Goal: Find specific page/section: Find specific page/section

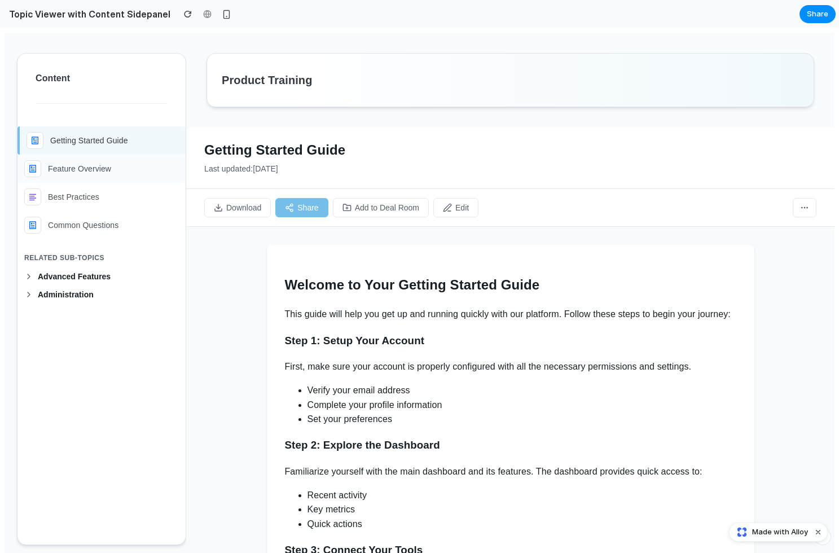
click at [76, 164] on p "Feature Overview" at bounding box center [79, 169] width 63 height 12
click at [106, 175] on div "Feature Overview" at bounding box center [101, 168] width 155 height 17
click at [91, 177] on div "Feature Overview" at bounding box center [101, 168] width 155 height 17
click at [92, 199] on p "Best Practices" at bounding box center [73, 197] width 51 height 12
click at [58, 275] on span "Advanced Features" at bounding box center [108, 276] width 141 height 9
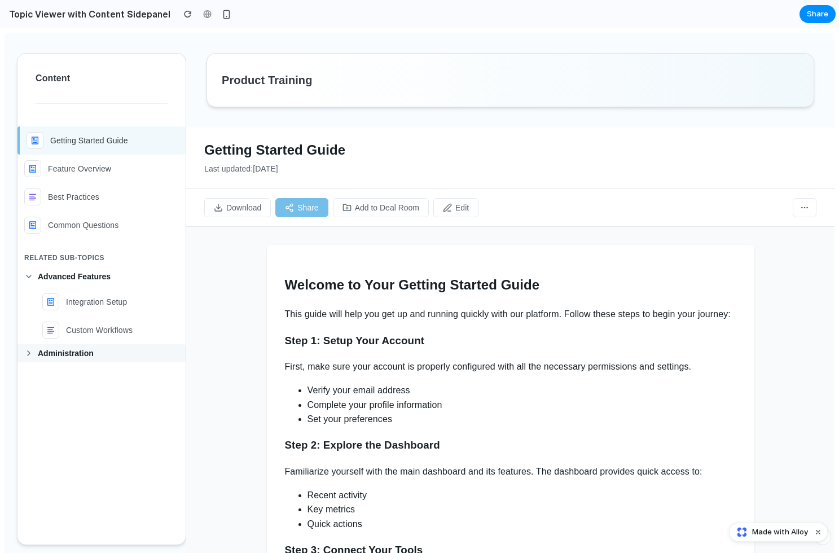
click at [45, 352] on span "Administration" at bounding box center [108, 353] width 141 height 9
click at [53, 429] on span "Permissions" at bounding box center [113, 430] width 132 height 9
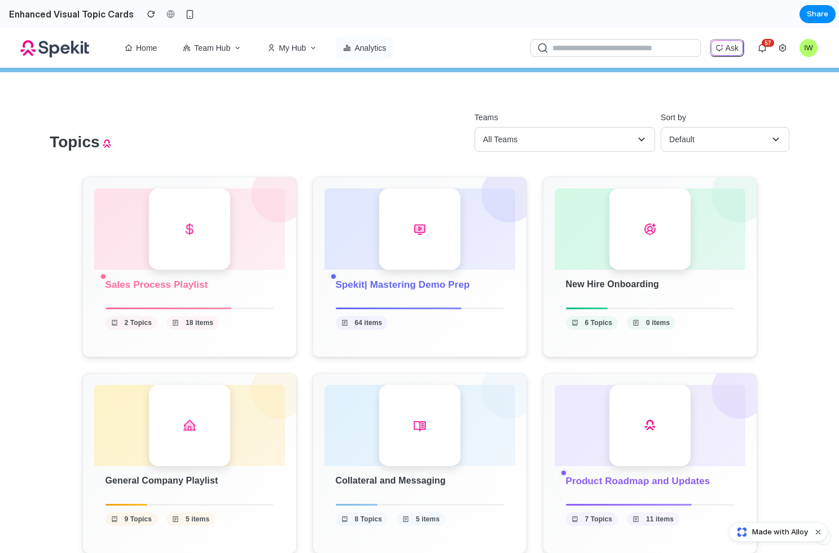
click at [383, 50] on button "Analytics" at bounding box center [365, 48] width 58 height 23
click at [373, 46] on button "Analytics" at bounding box center [365, 48] width 58 height 23
